Goal: Transaction & Acquisition: Purchase product/service

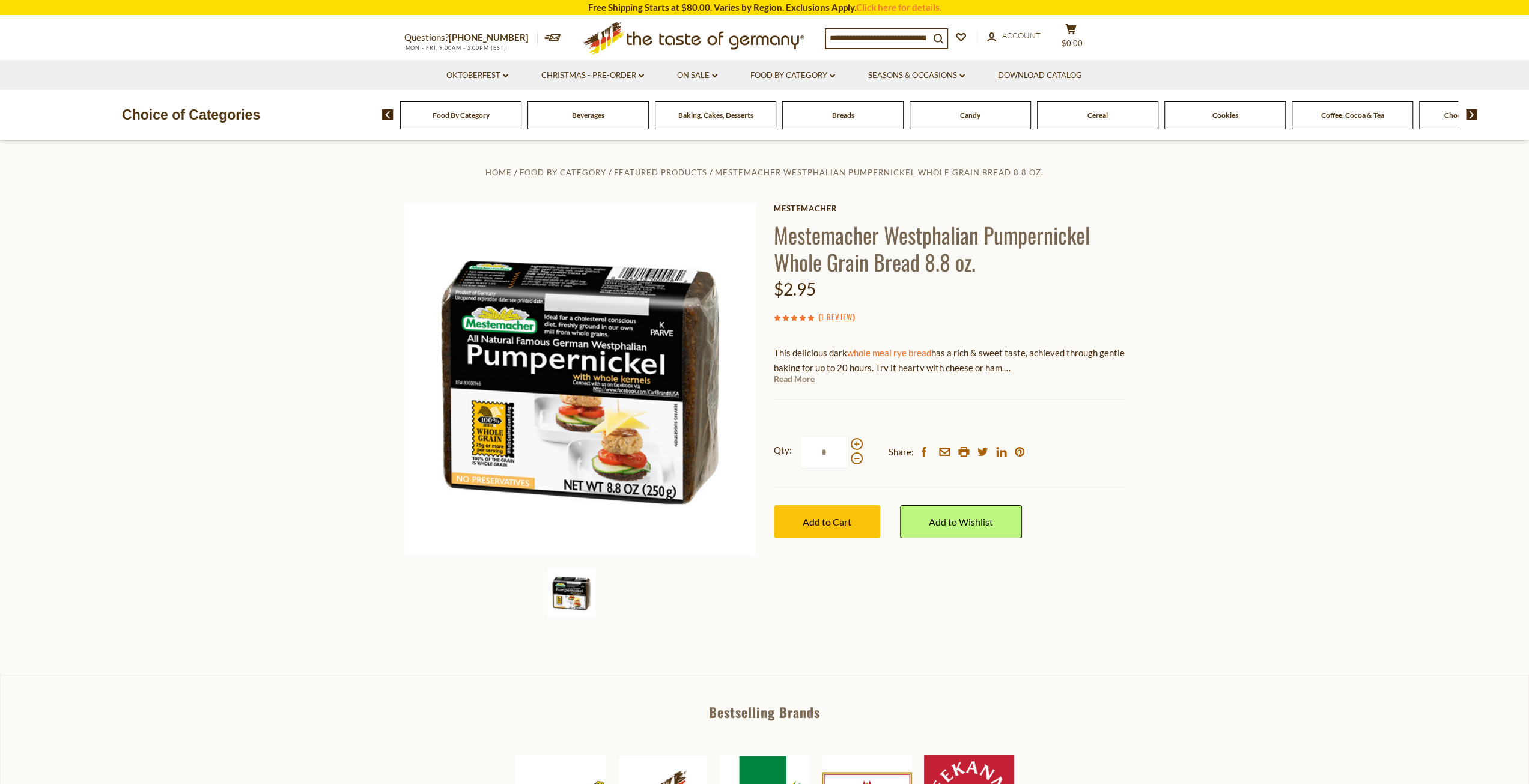
click at [791, 373] on link "Read More" at bounding box center [794, 379] width 41 height 12
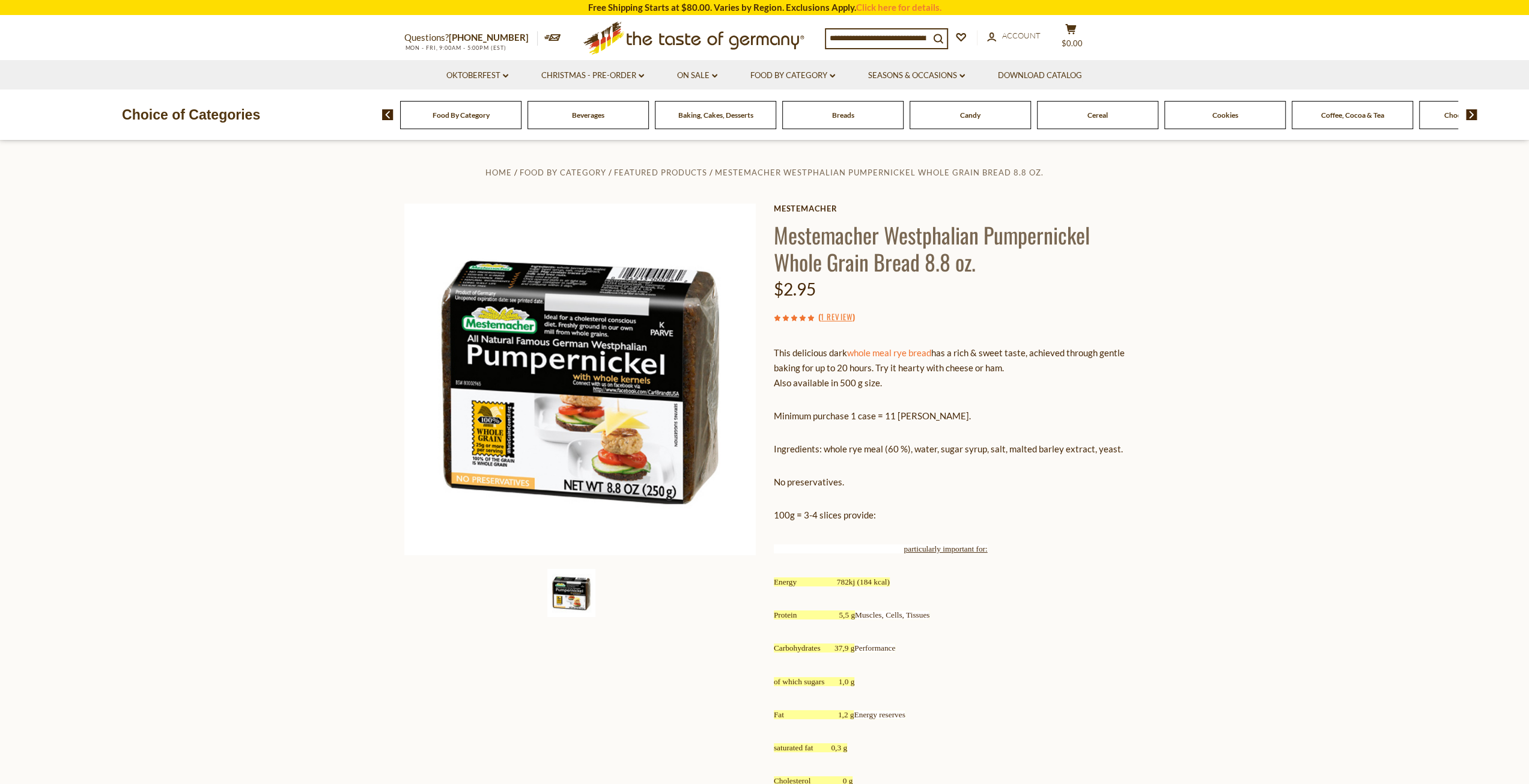
click at [884, 38] on input at bounding box center [877, 38] width 103 height 17
type input "**********"
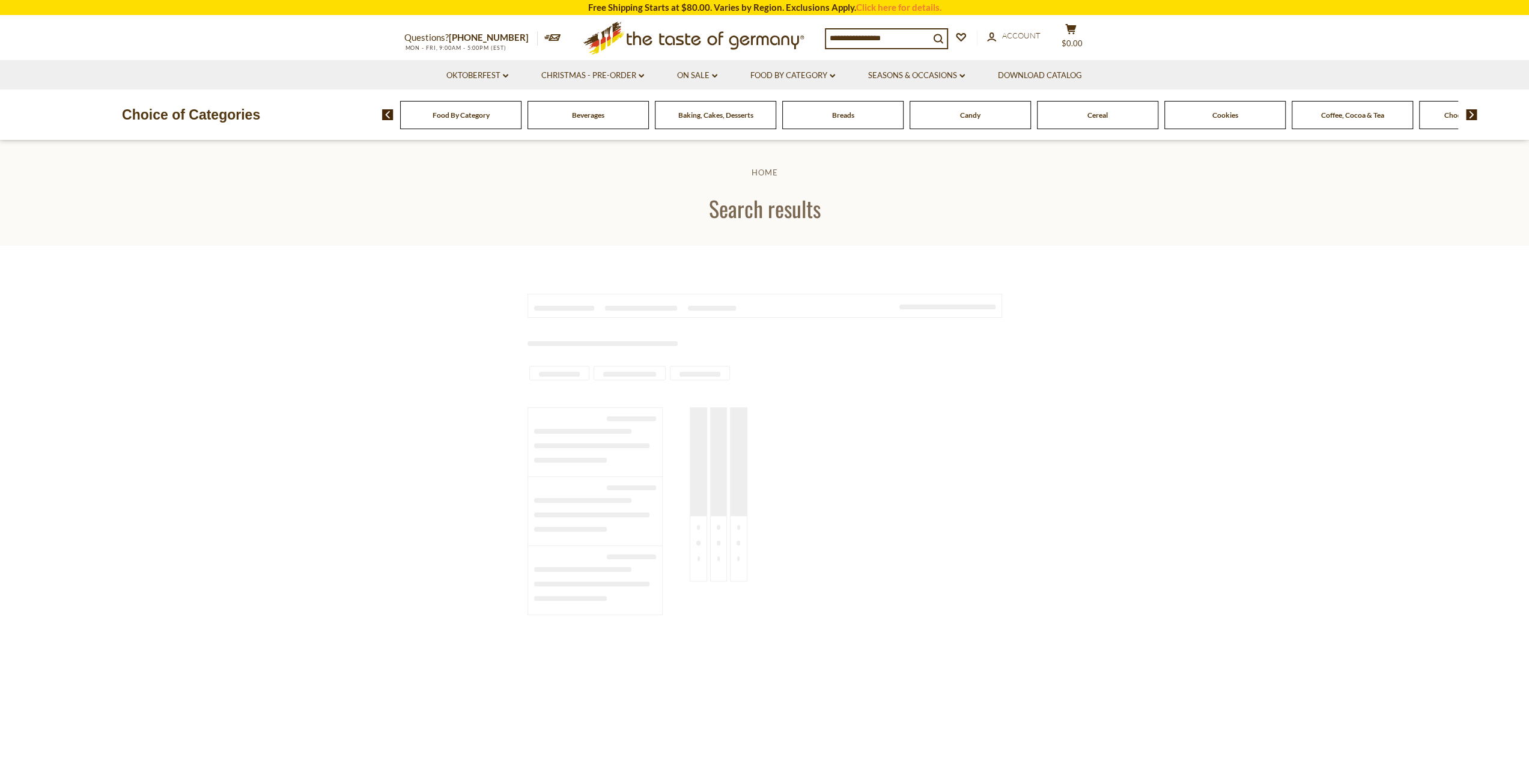
type input "**********"
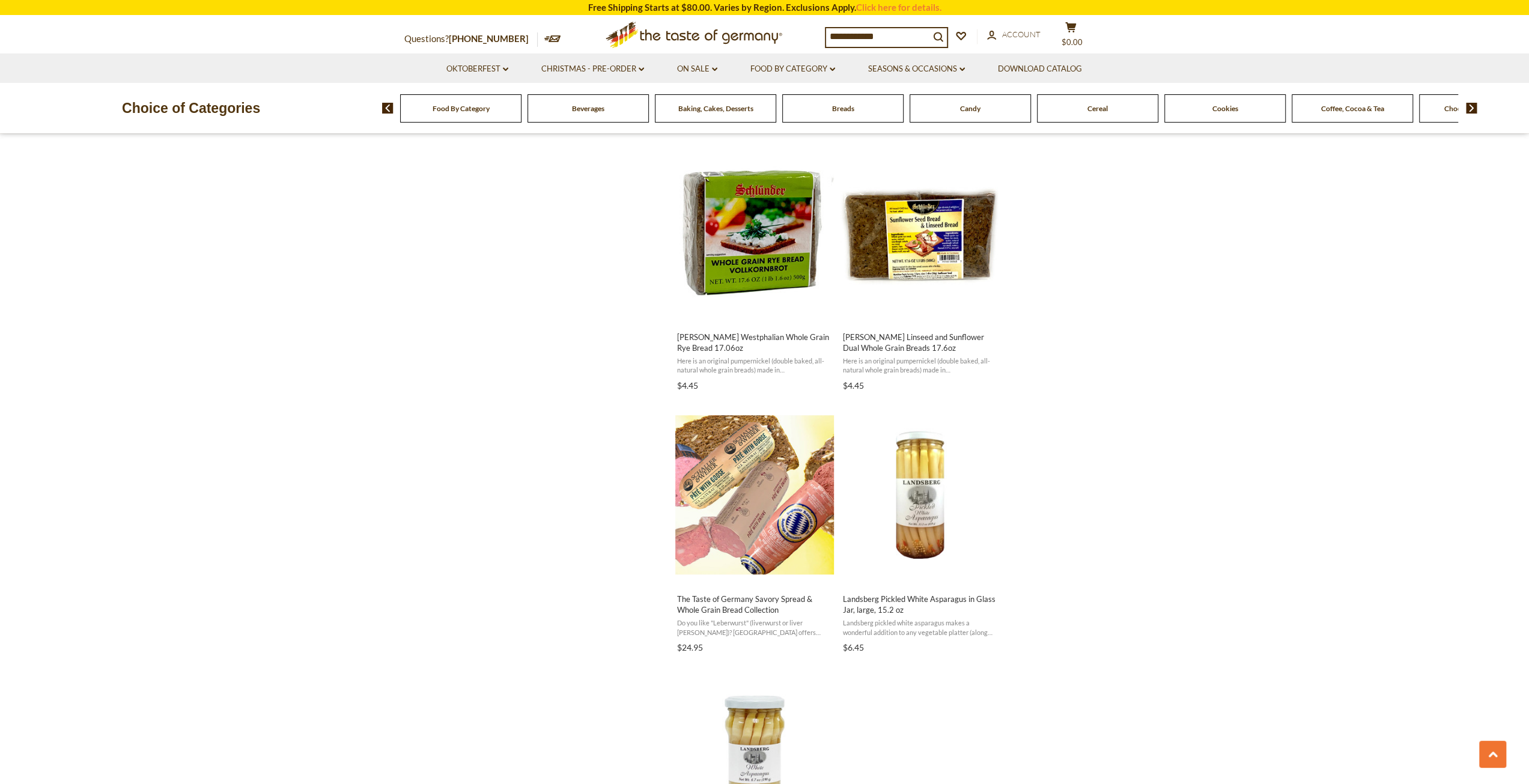
scroll to position [296, 0]
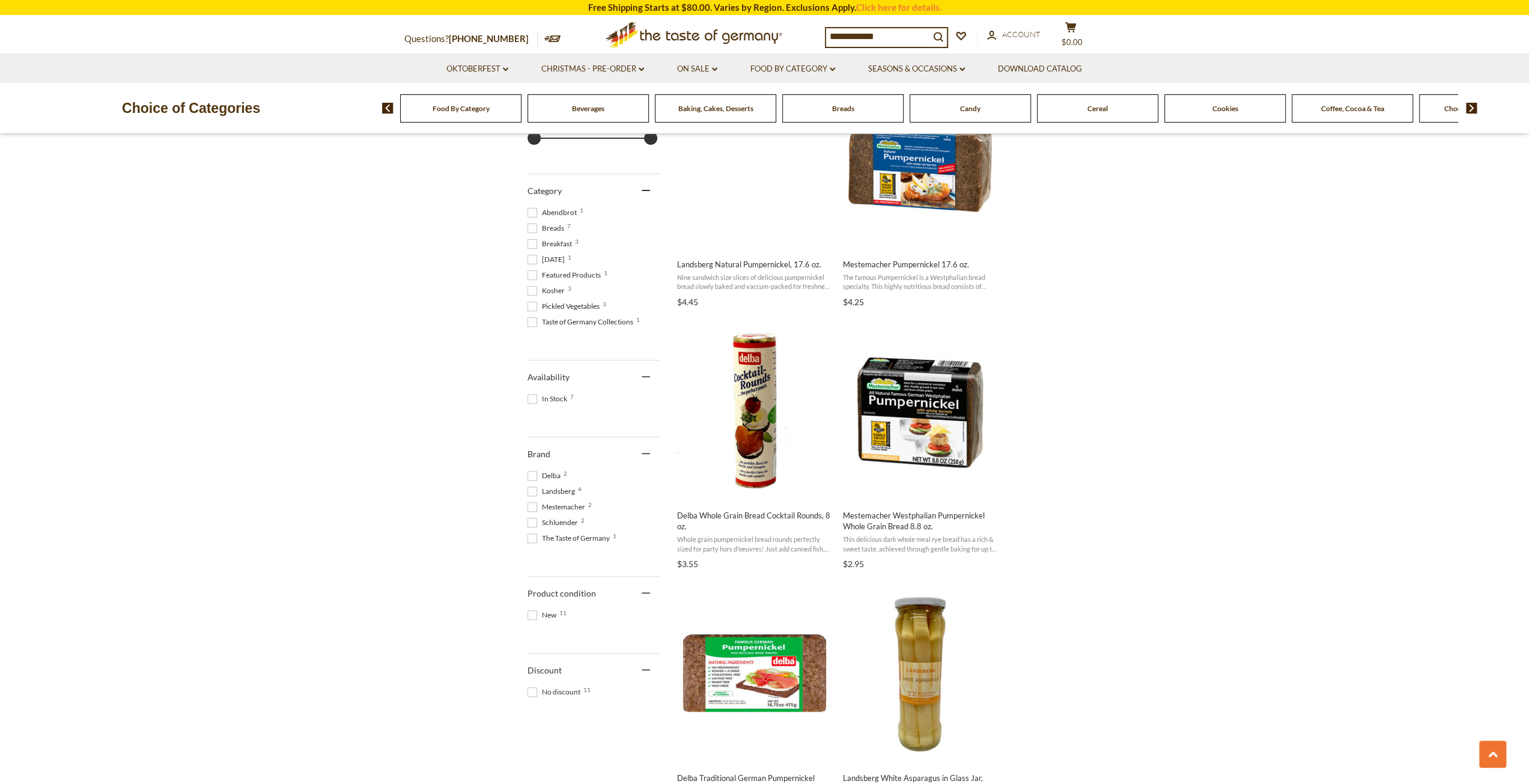
drag, startPoint x: 545, startPoint y: 566, endPoint x: 566, endPoint y: 198, distance: 368.6
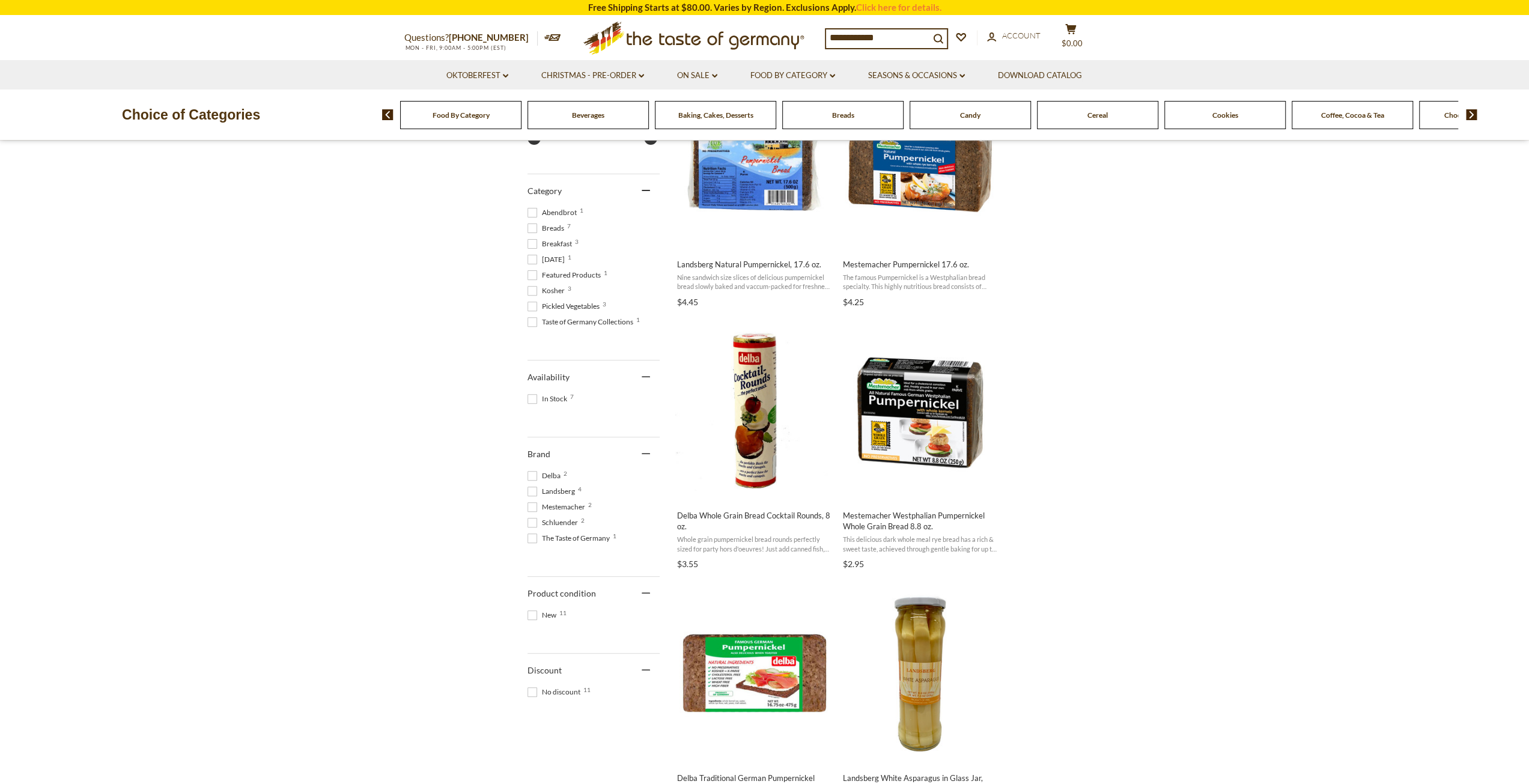
scroll to position [0, 0]
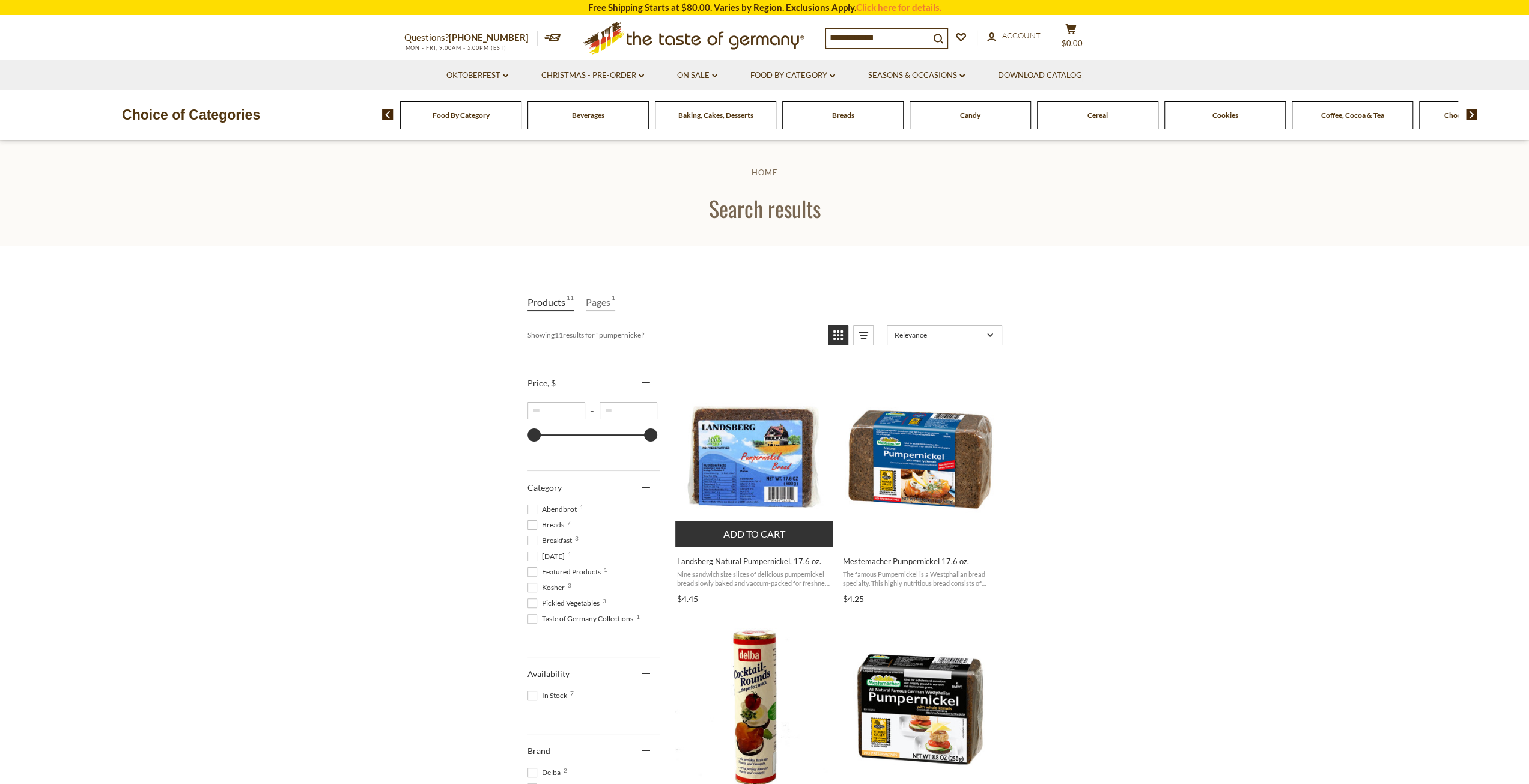
click at [763, 475] on img "Landsberg Natural Pumpernickel, 17.6 oz." at bounding box center [755, 456] width 159 height 159
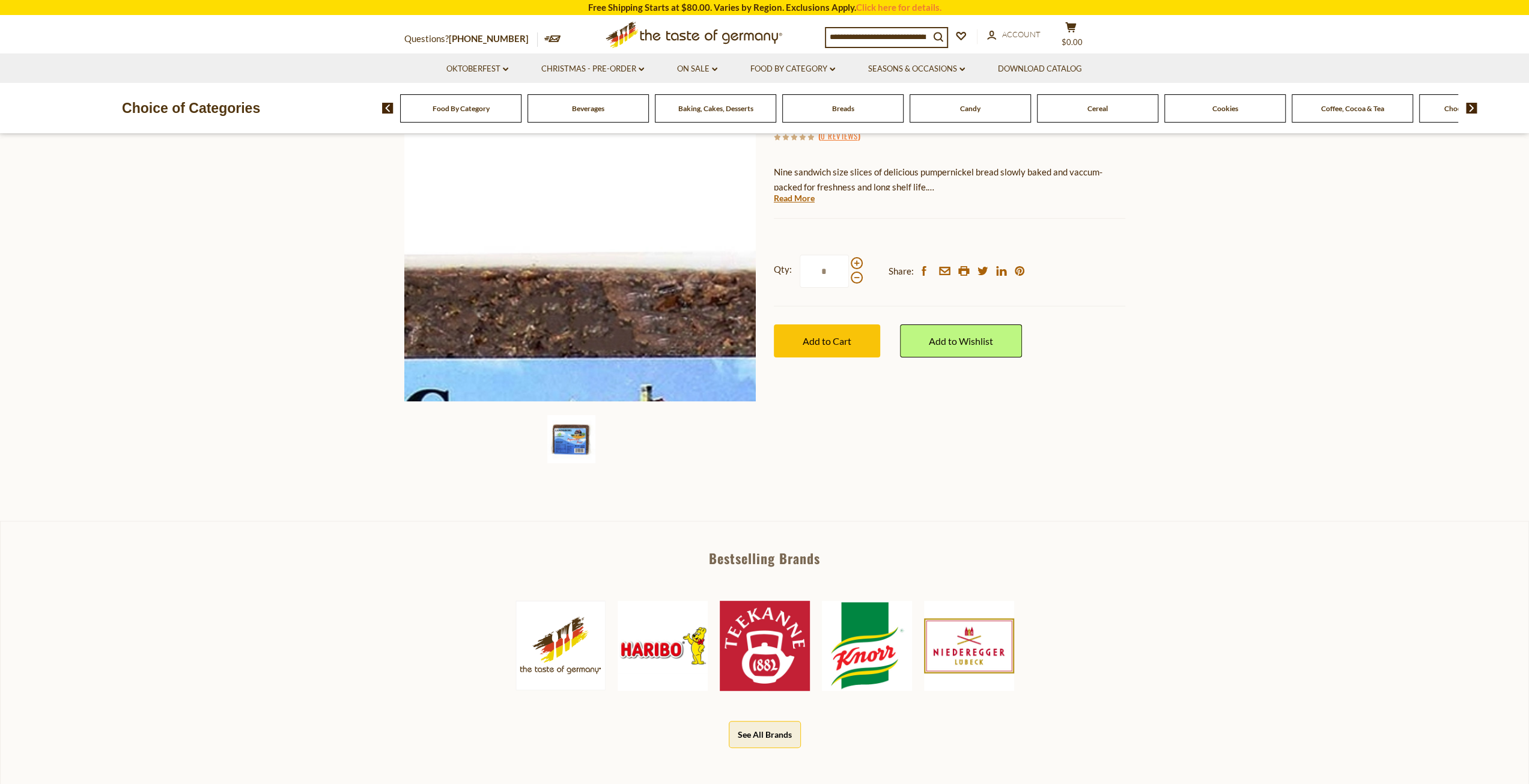
scroll to position [60, 0]
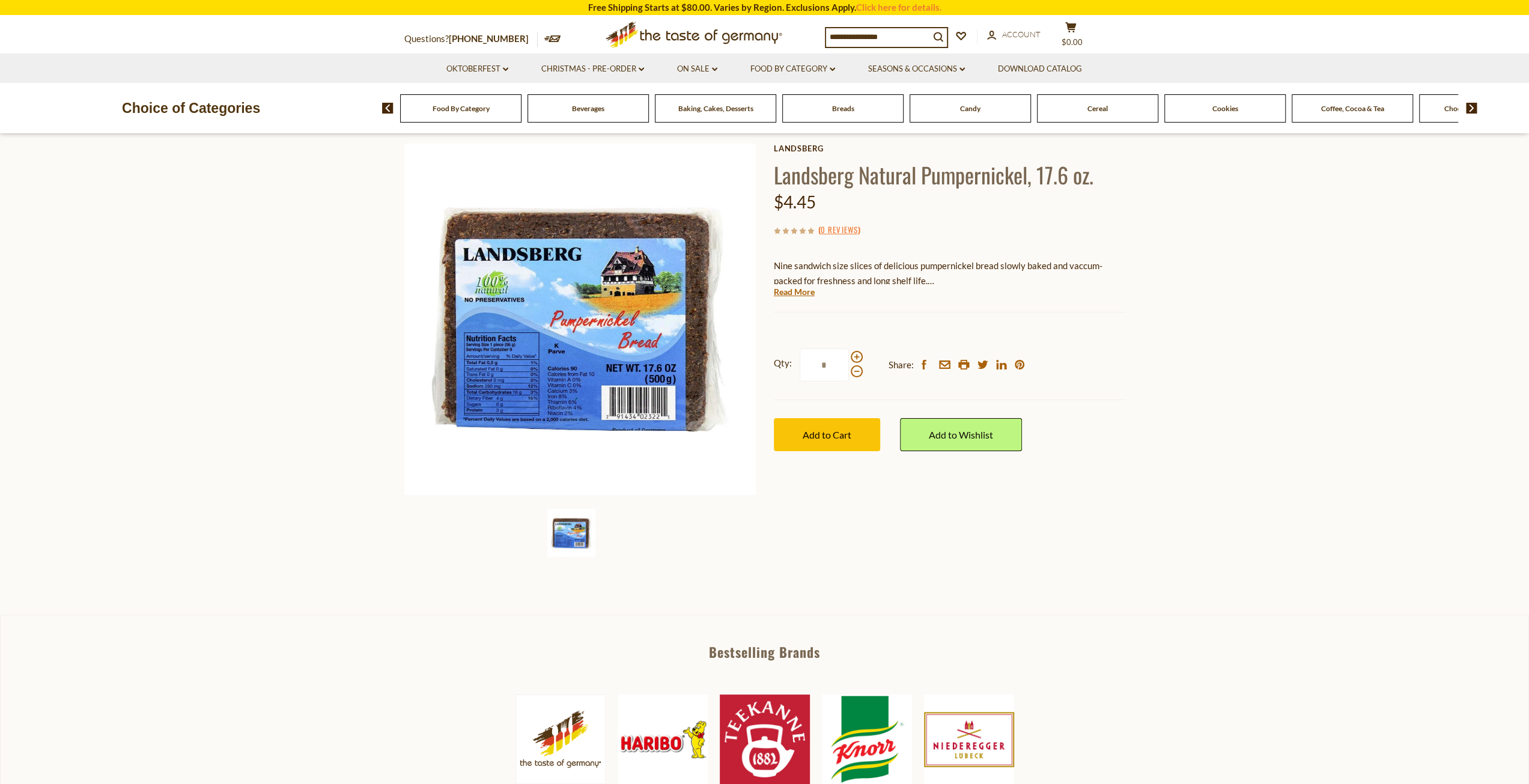
click at [799, 298] on div "Landsberg Landsberg Natural Pumpernickel, 17.6 oz. $4.45 ( 0 Reviews ) Nine san…" at bounding box center [950, 311] width 352 height 335
click at [796, 293] on link "Read More" at bounding box center [794, 292] width 41 height 12
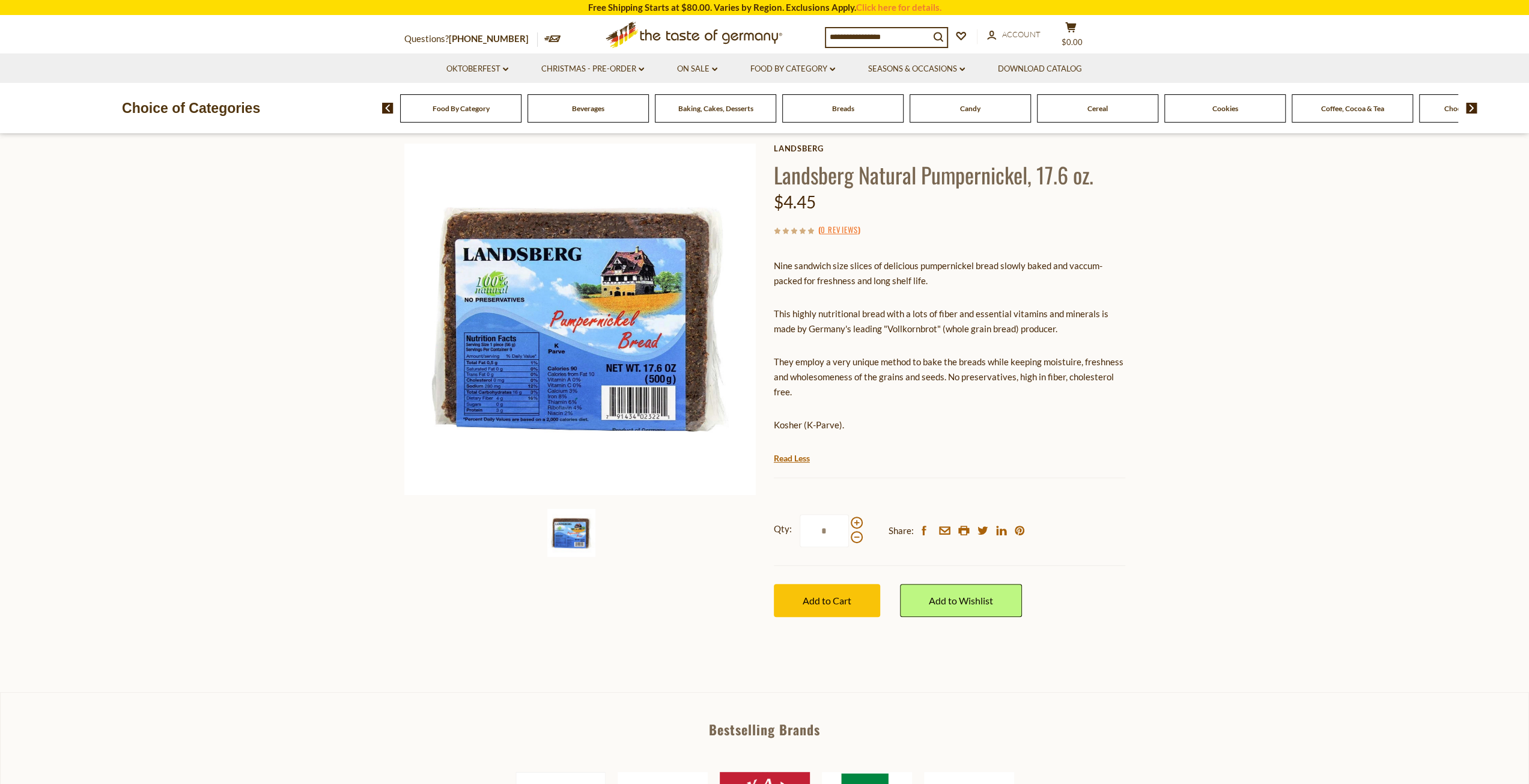
click at [794, 174] on h1 "Landsberg Natural Pumpernickel, 17.6 oz." at bounding box center [950, 174] width 352 height 27
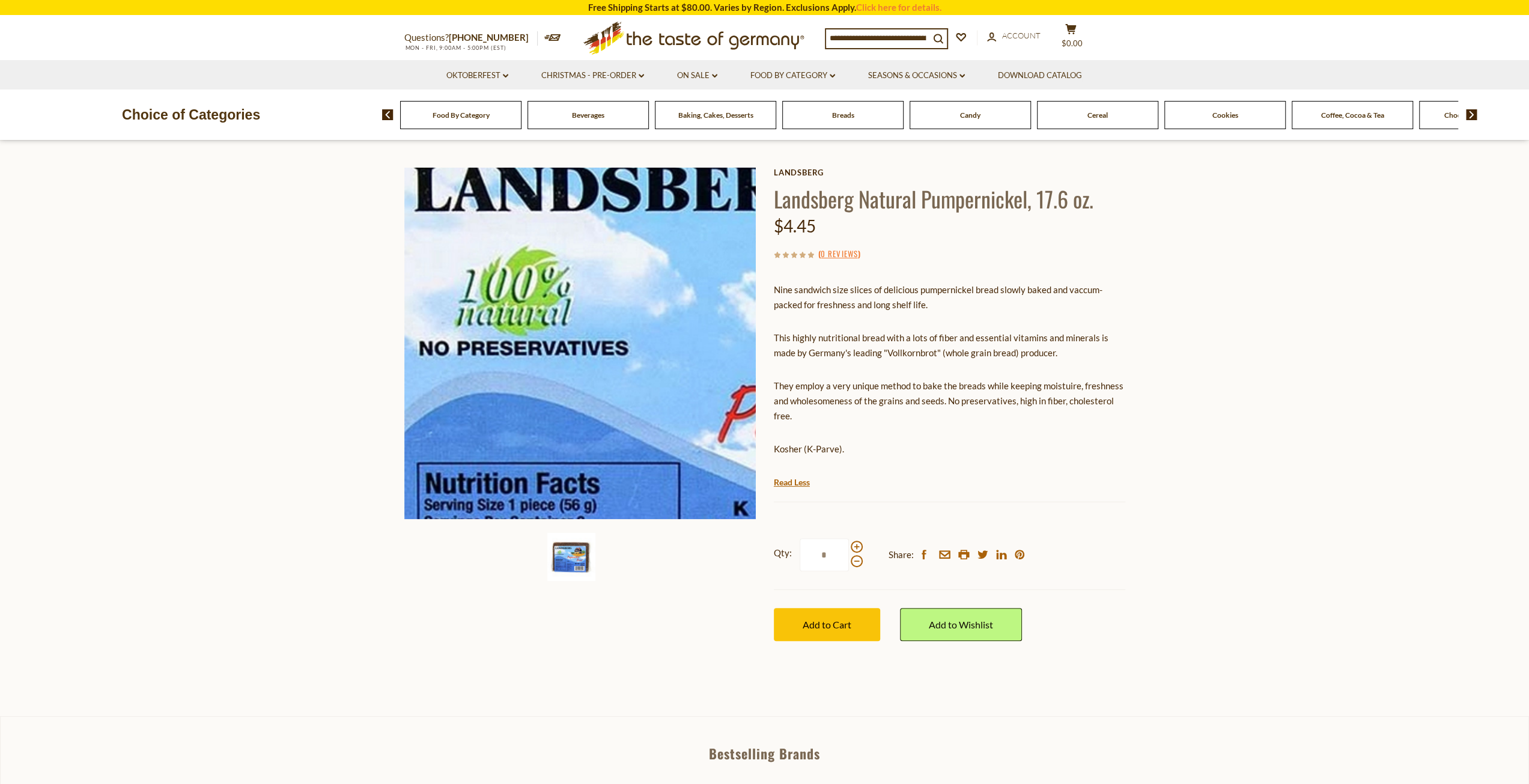
scroll to position [0, 0]
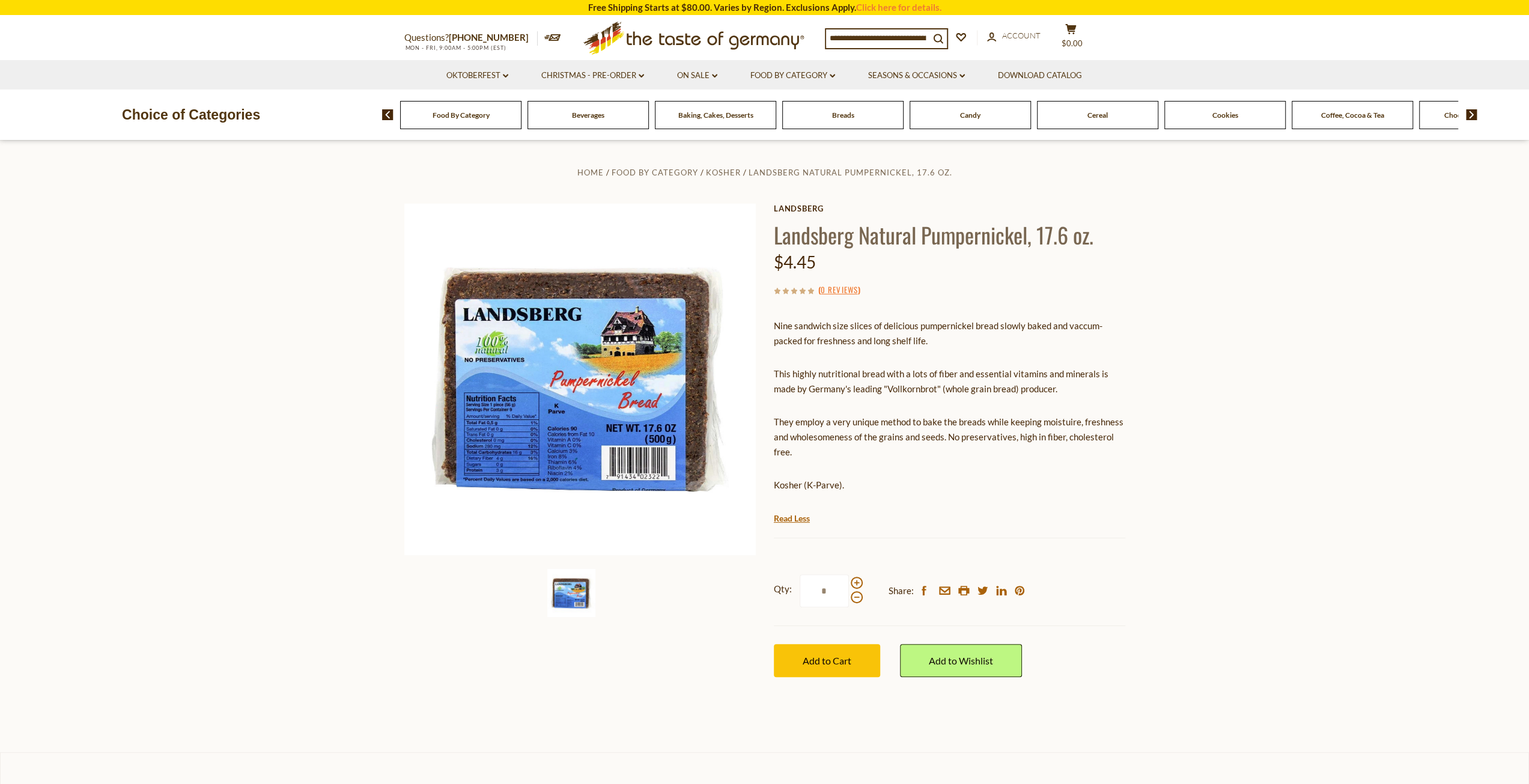
click at [446, 122] on div "Food By Category" at bounding box center [461, 114] width 122 height 28
click at [570, 582] on img at bounding box center [572, 593] width 48 height 48
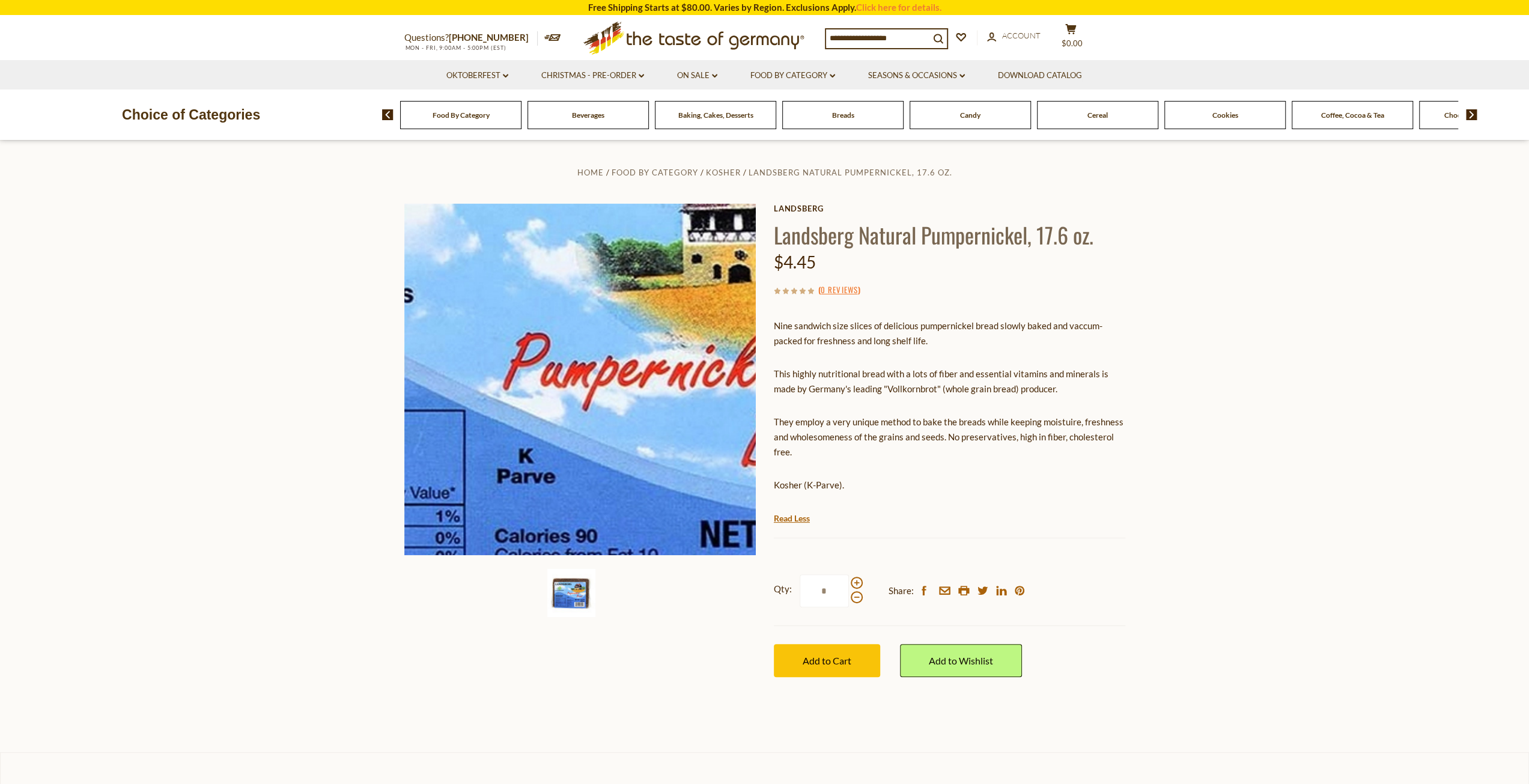
click at [569, 385] on img at bounding box center [581, 380] width 352 height 352
